Goal: Information Seeking & Learning: Learn about a topic

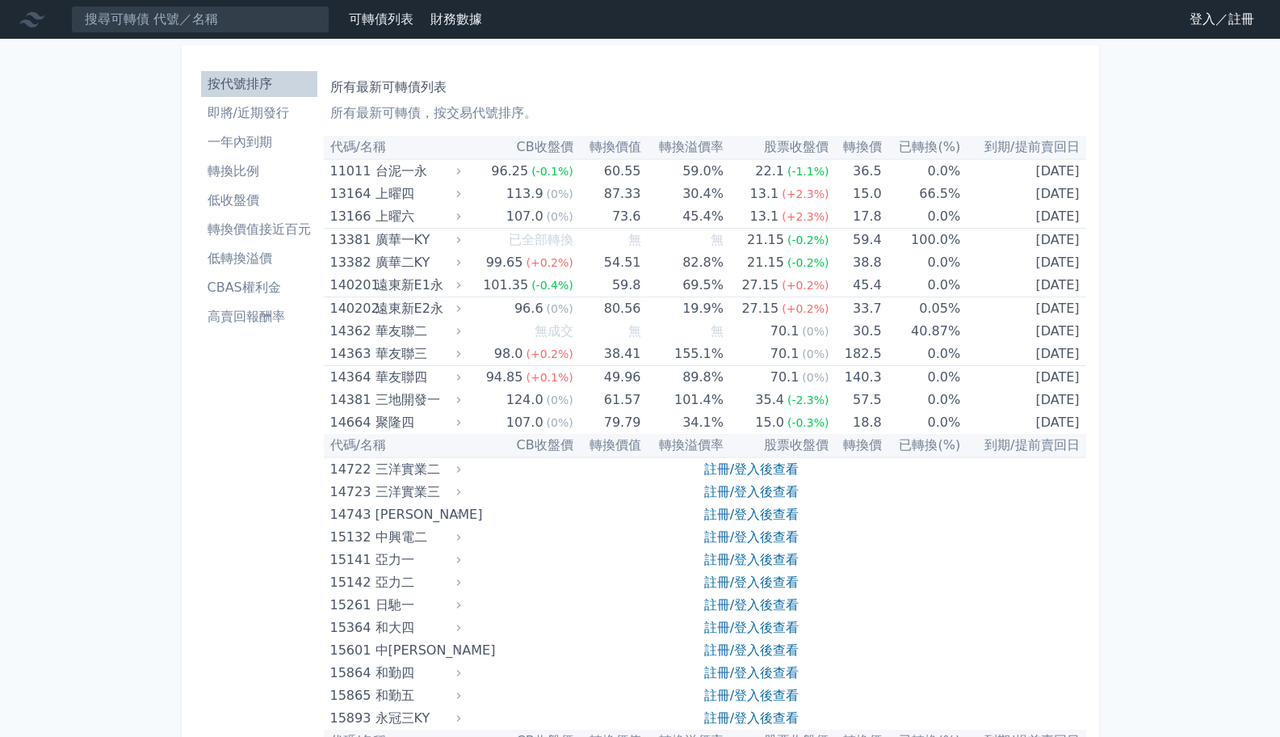
click at [241, 279] on li "CBAS權利金" at bounding box center [259, 287] width 116 height 19
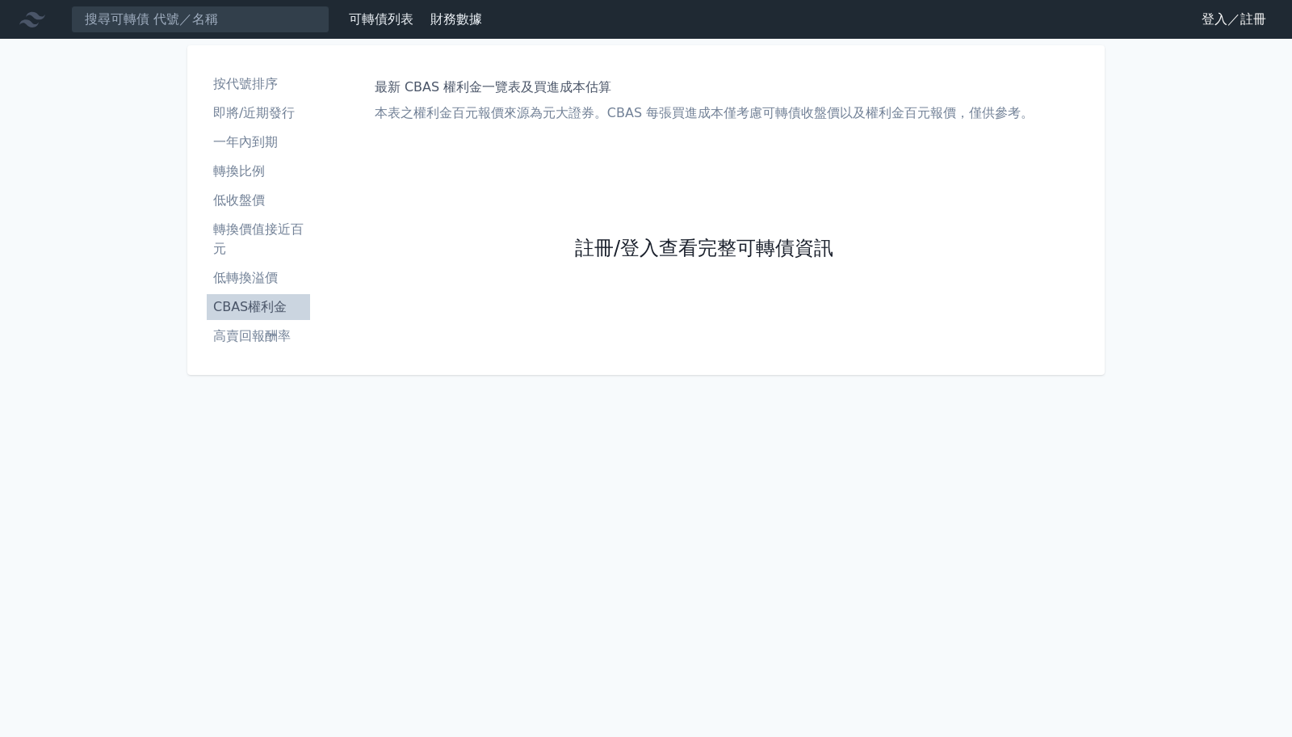
click at [628, 245] on link "註冊/登入查看完整可轉債資訊" at bounding box center [704, 249] width 258 height 26
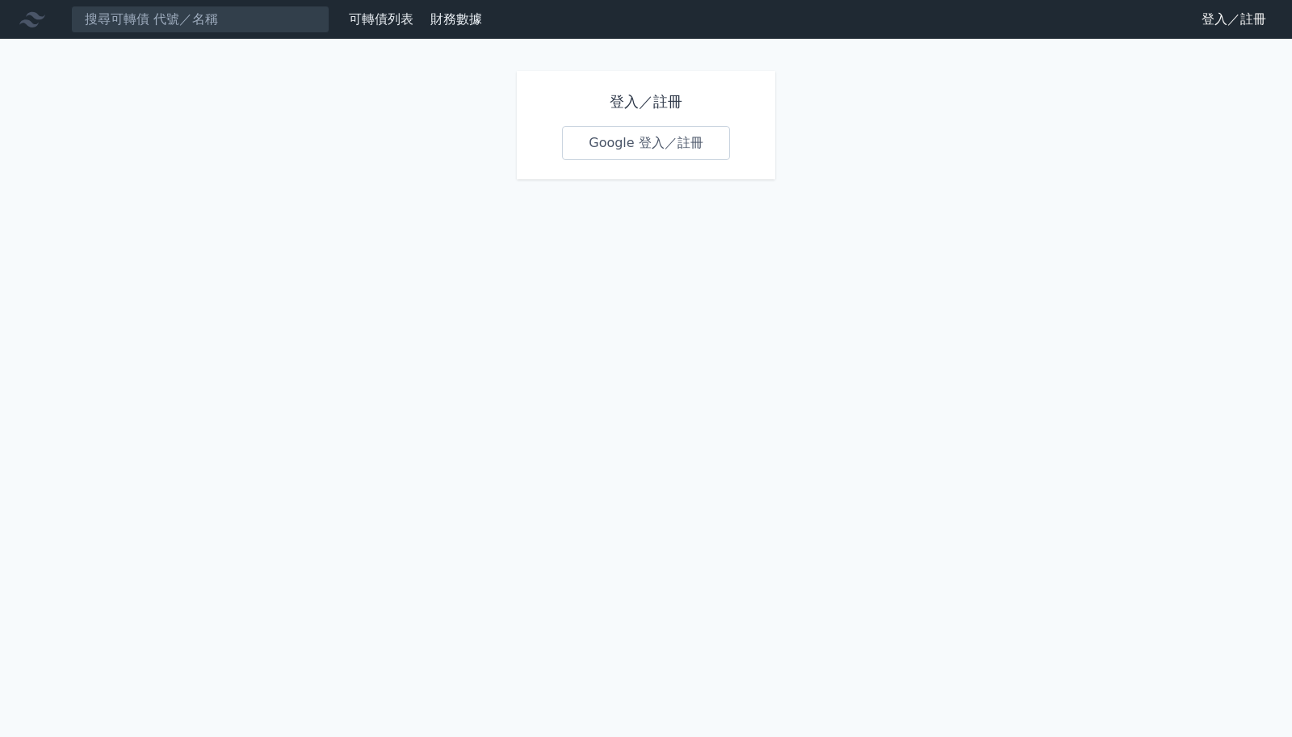
click at [642, 134] on link "Google 登入／註冊" at bounding box center [646, 143] width 168 height 34
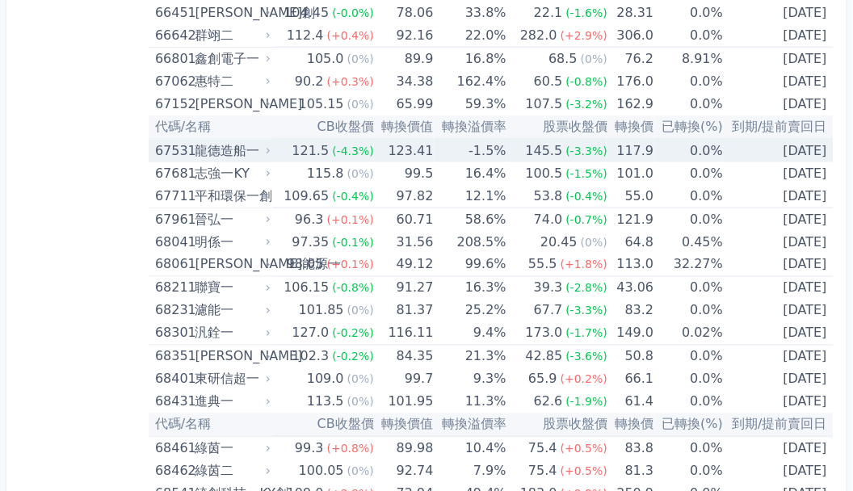
scroll to position [8076, 0]
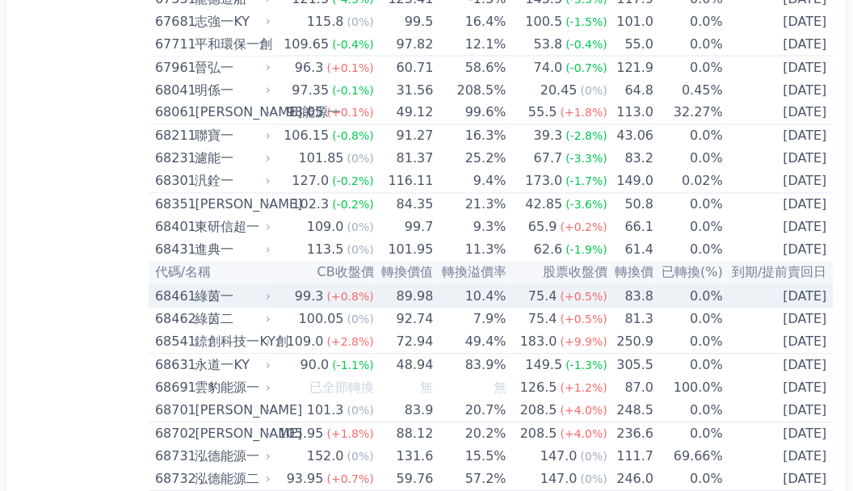
scroll to position [8238, 0]
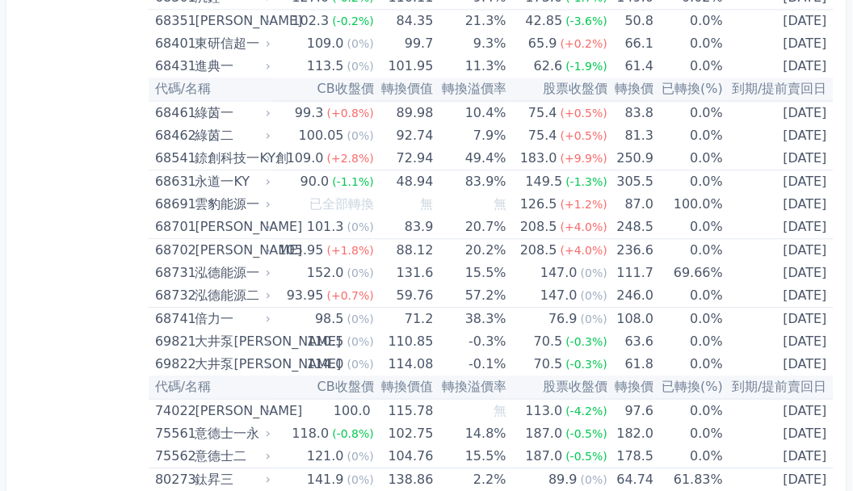
scroll to position [8291, 0]
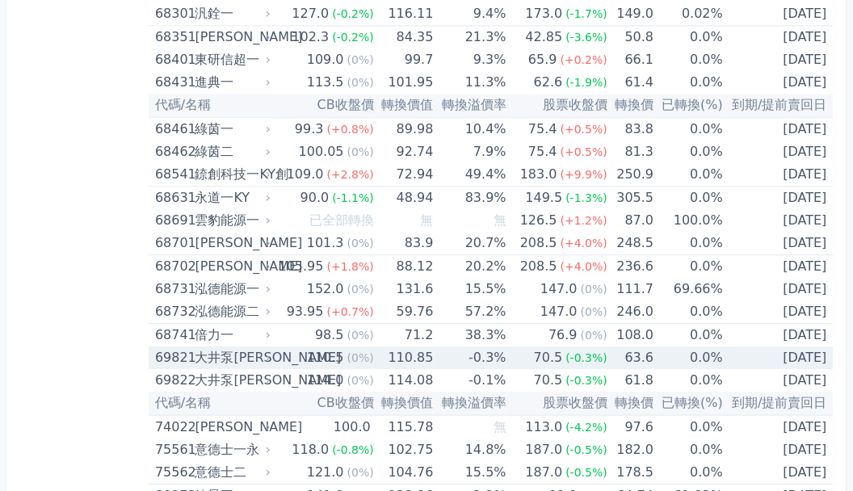
scroll to position [8399, 0]
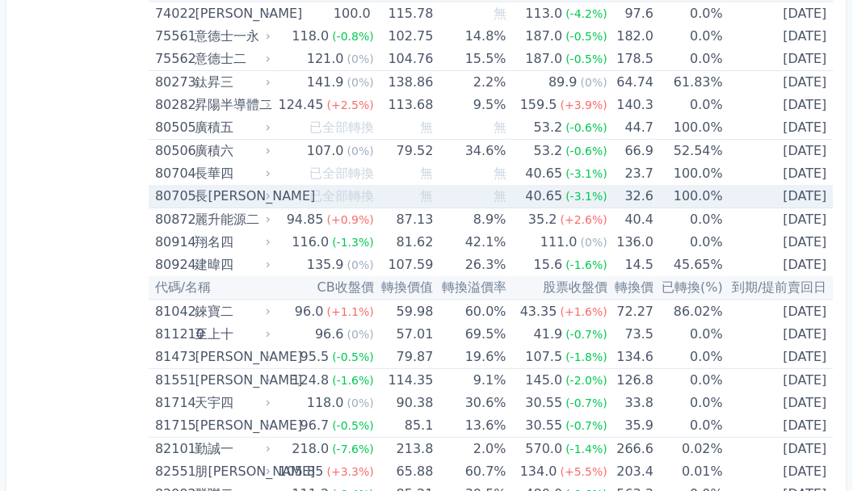
scroll to position [8830, 0]
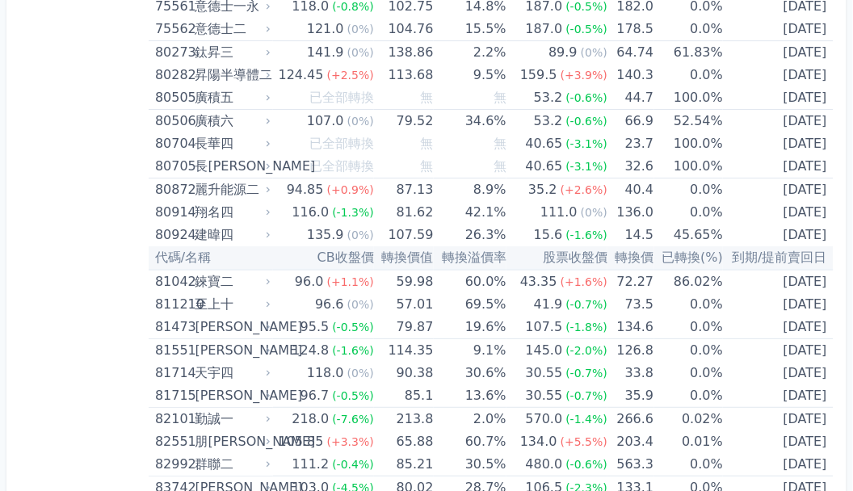
click at [418, 259] on th "轉換價值" at bounding box center [404, 257] width 60 height 23
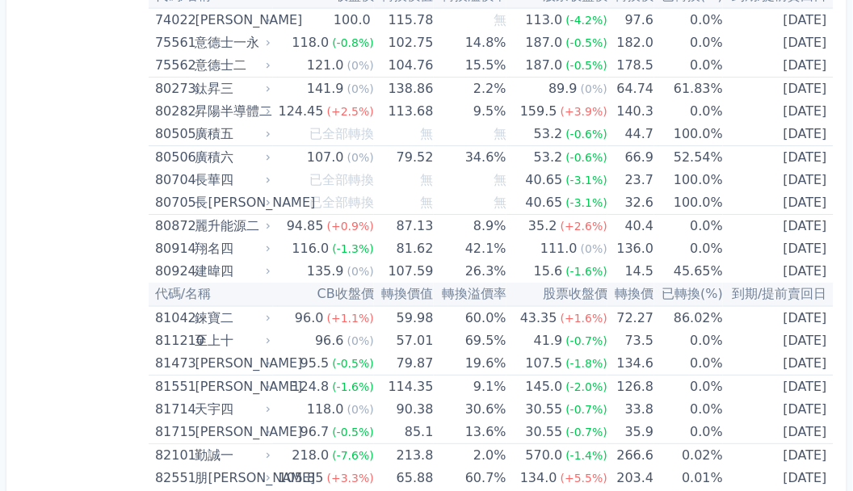
scroll to position [8775, 0]
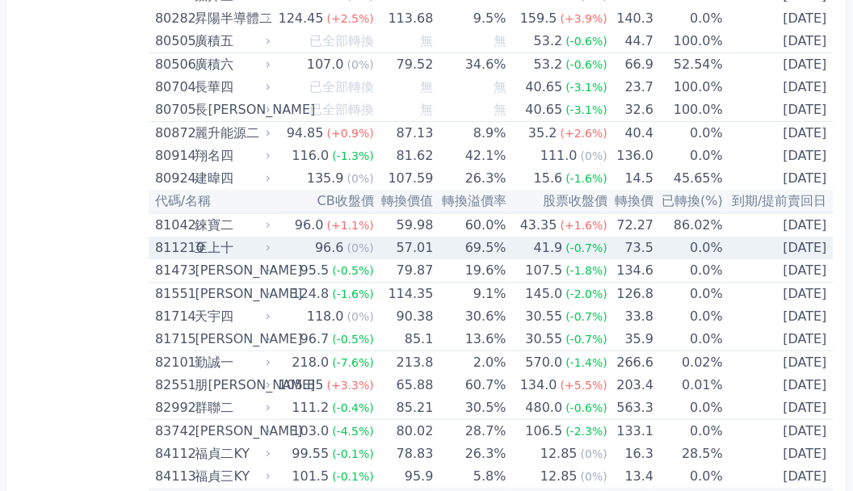
scroll to position [8937, 0]
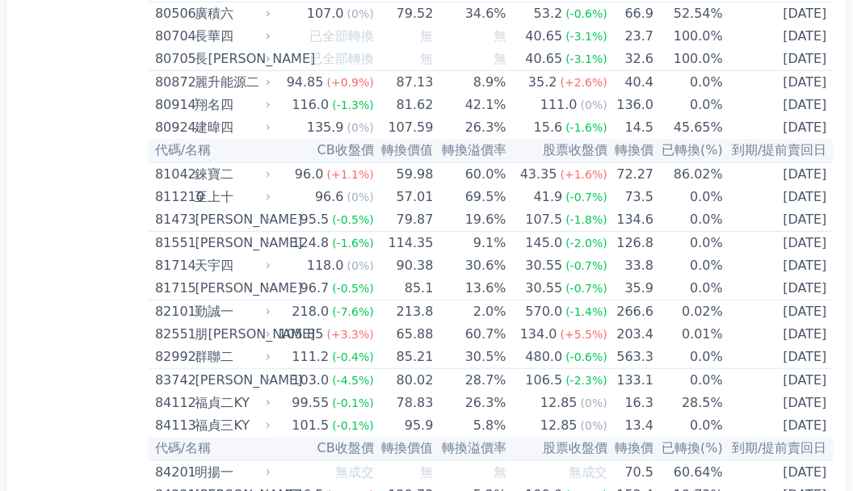
click at [353, 146] on th "CB收盤價" at bounding box center [323, 150] width 101 height 23
drag, startPoint x: 346, startPoint y: 148, endPoint x: 365, endPoint y: 148, distance: 18.6
click at [364, 148] on th "CB收盤價" at bounding box center [323, 150] width 101 height 23
click at [365, 148] on th "CB收盤價" at bounding box center [323, 150] width 101 height 23
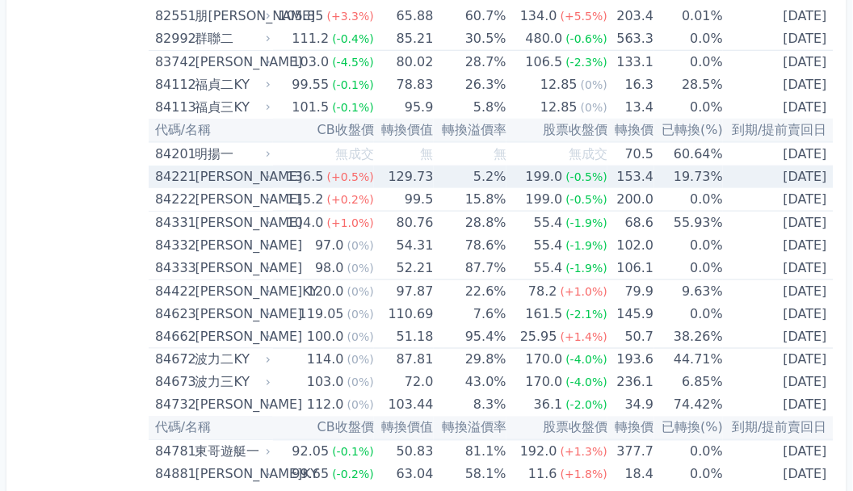
scroll to position [9260, 0]
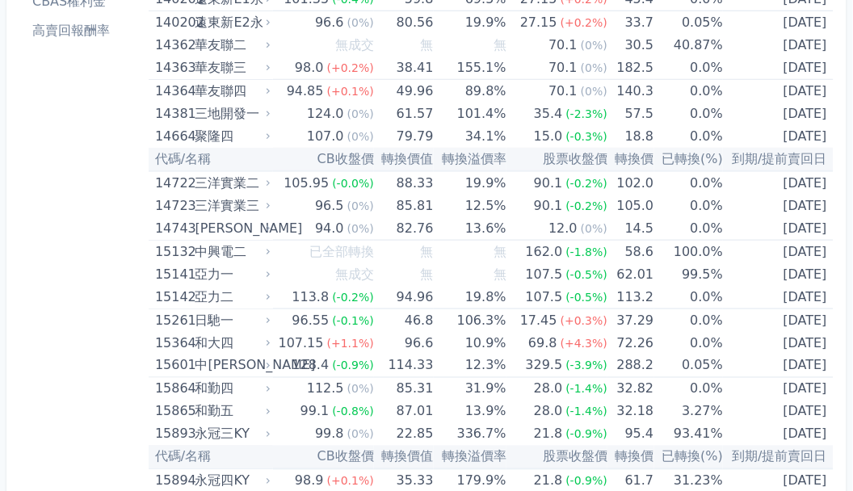
scroll to position [0, 0]
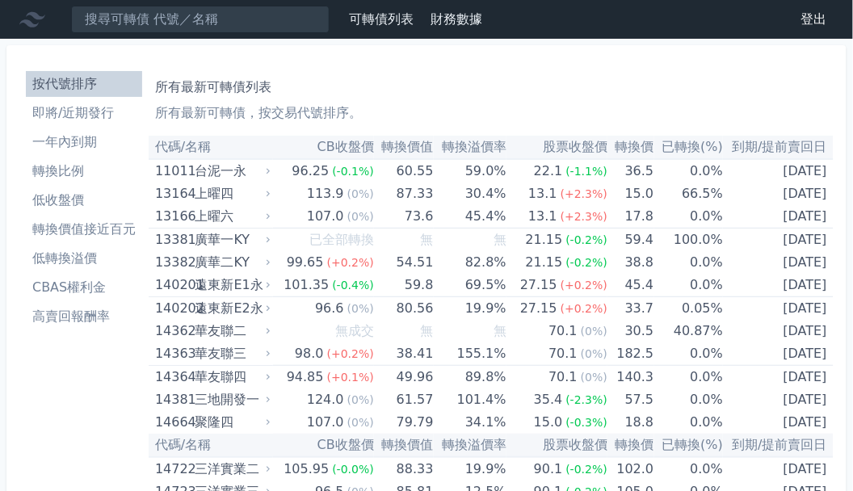
click at [78, 221] on li "轉換價值接近百元" at bounding box center [84, 229] width 116 height 19
click at [91, 231] on li "轉換價值接近百元" at bounding box center [84, 229] width 116 height 19
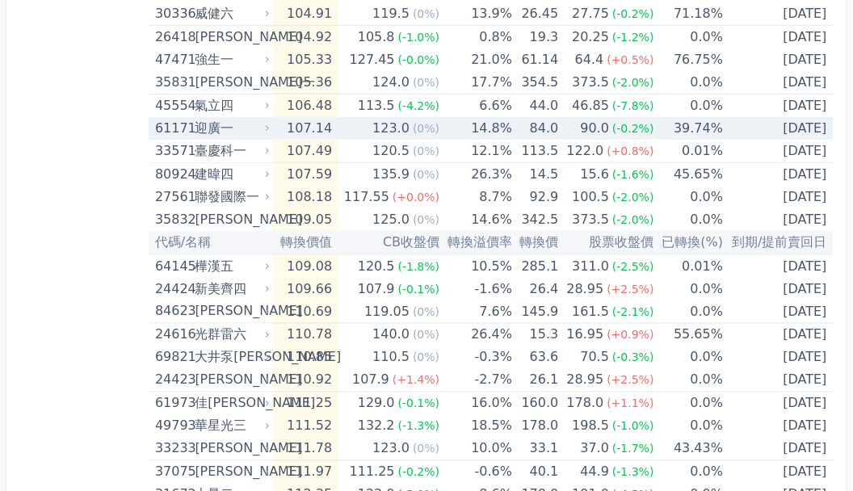
scroll to position [2831, 0]
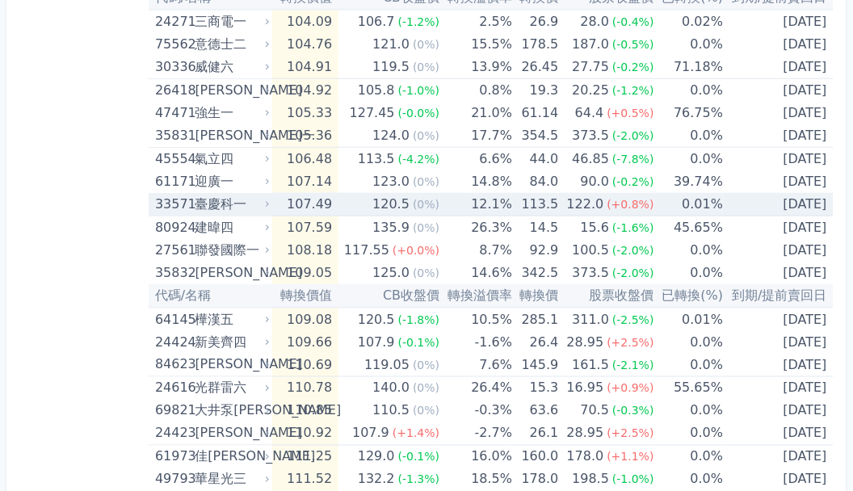
click at [220, 200] on div "臺慶科一" at bounding box center [231, 204] width 72 height 23
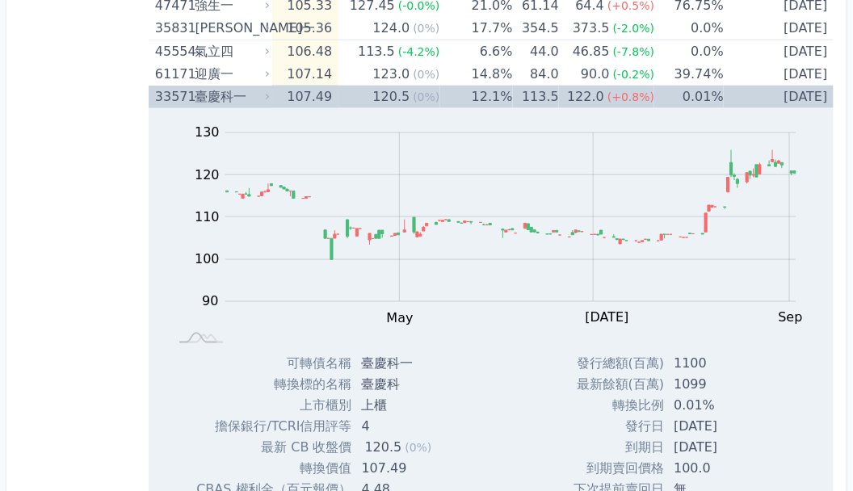
scroll to position [2939, 0]
click at [202, 92] on div "臺慶科一" at bounding box center [231, 97] width 72 height 23
